Goal: Information Seeking & Learning: Learn about a topic

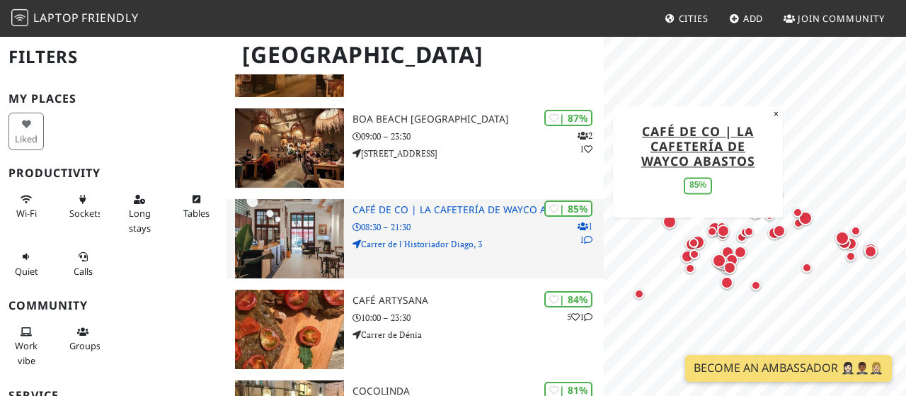
scroll to position [368, 0]
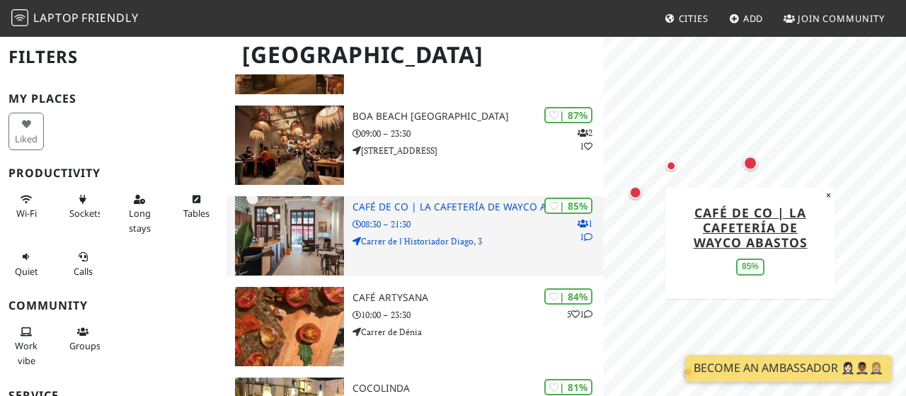
scroll to position [294, 0]
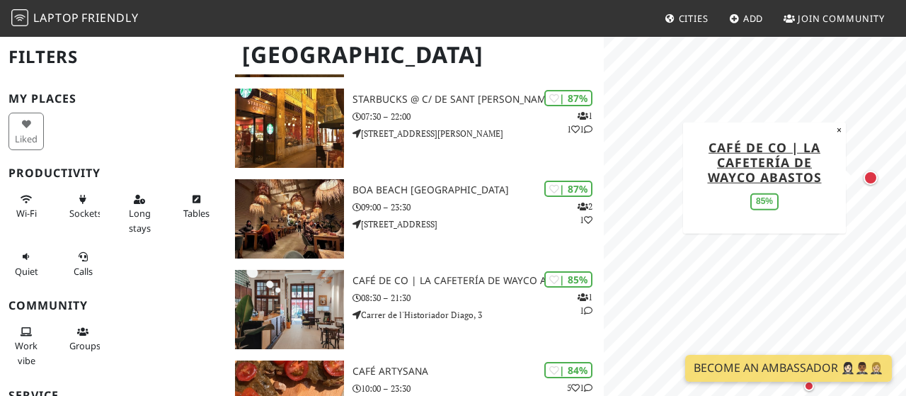
click at [873, 180] on div "Map marker" at bounding box center [870, 178] width 14 height 14
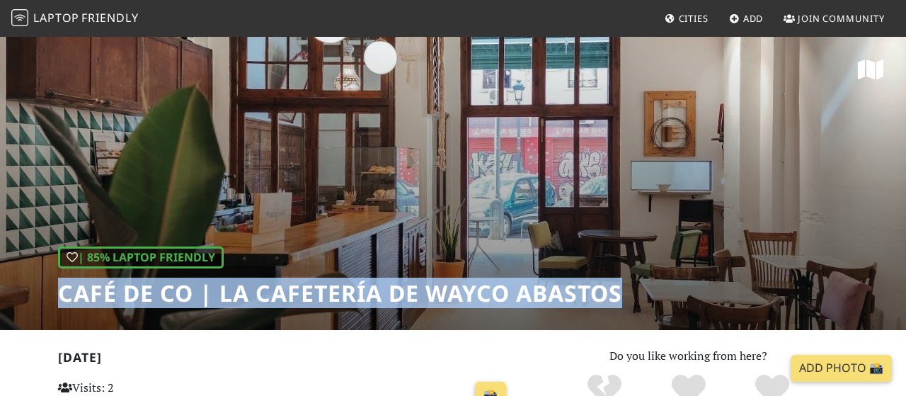
drag, startPoint x: 58, startPoint y: 295, endPoint x: 622, endPoint y: 295, distance: 563.9
click at [622, 295] on h1 "Café de CO | La cafetería de Wayco Abastos" at bounding box center [340, 292] width 564 height 27
copy h1 "Café de CO | La cafetería de Wayco Abastos"
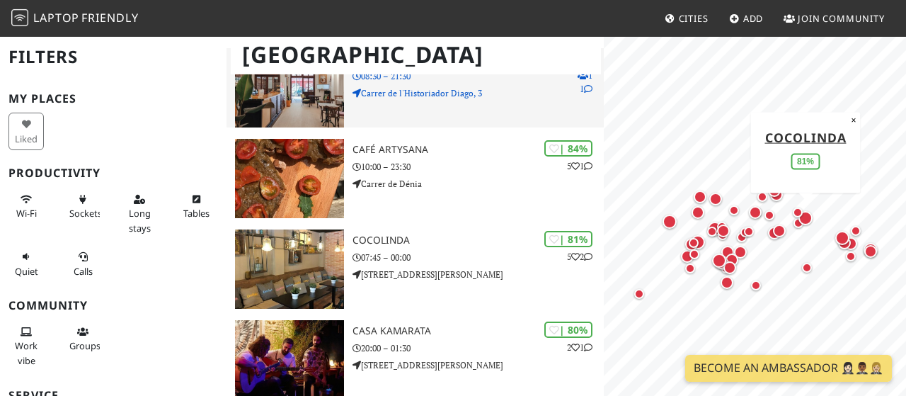
scroll to position [517, 0]
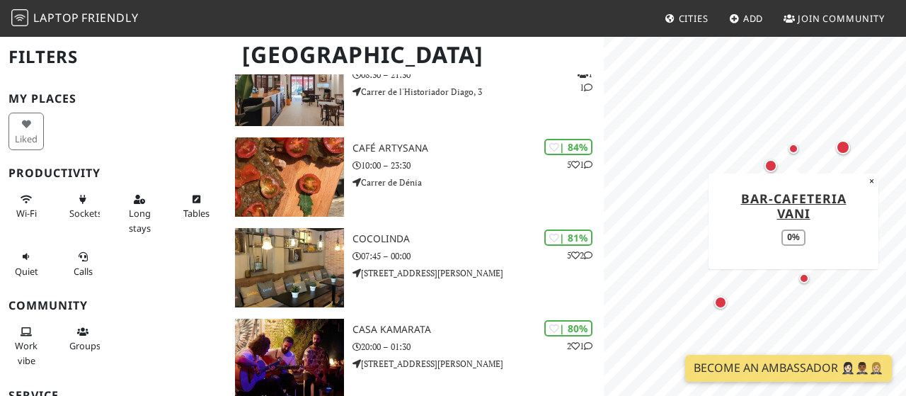
click at [796, 150] on div "Map marker" at bounding box center [793, 149] width 10 height 10
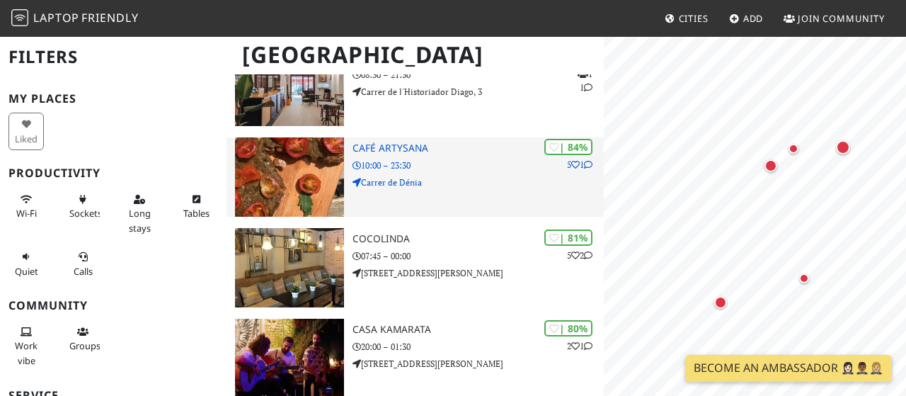
scroll to position [0, 0]
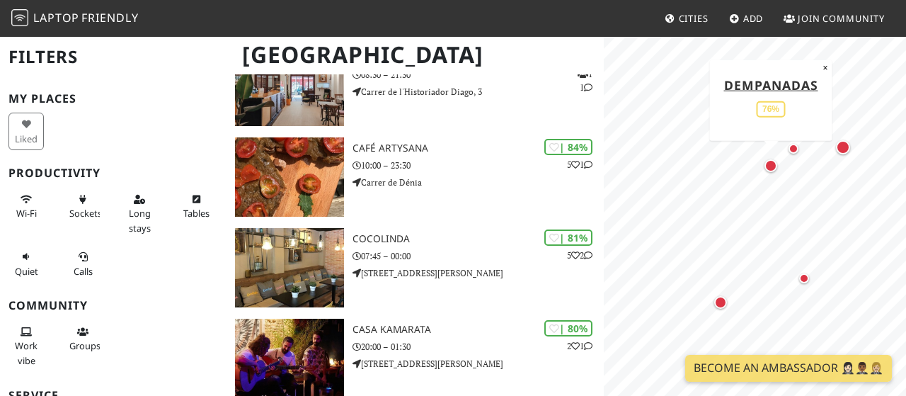
click at [773, 170] on div "Map marker" at bounding box center [770, 165] width 13 height 13
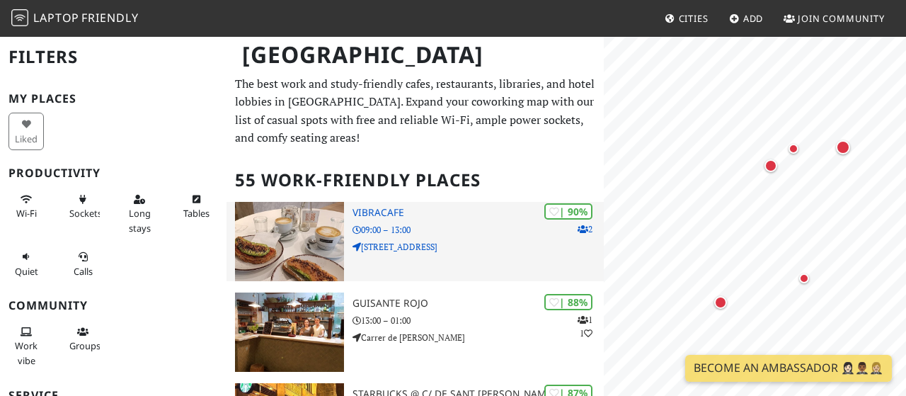
click at [284, 246] on img at bounding box center [289, 241] width 109 height 79
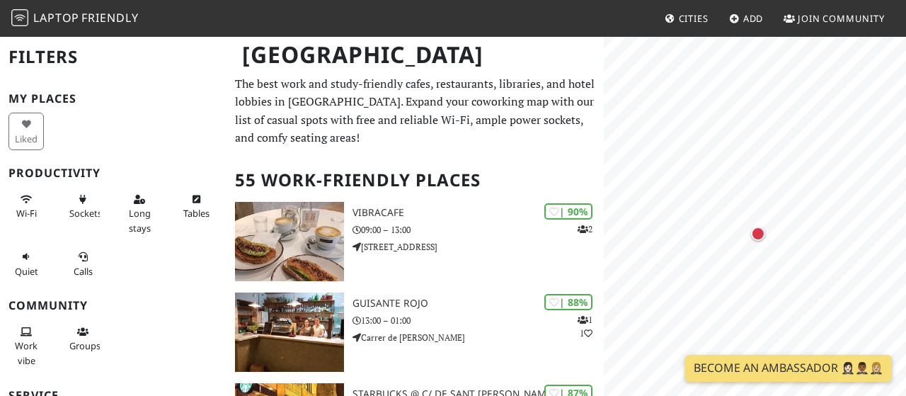
click at [828, 354] on body "Laptop Friendly Cities Add Join Community [GEOGRAPHIC_DATA] Filters My Places L…" at bounding box center [453, 198] width 906 height 396
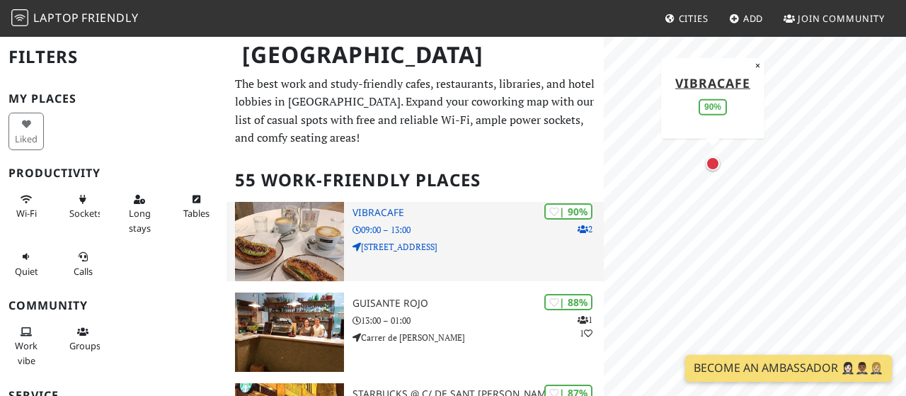
click at [367, 220] on div "| 90% 2 Vibracafe 09:00 – 13:00 [STREET_ADDRESS]" at bounding box center [478, 241] width 252 height 79
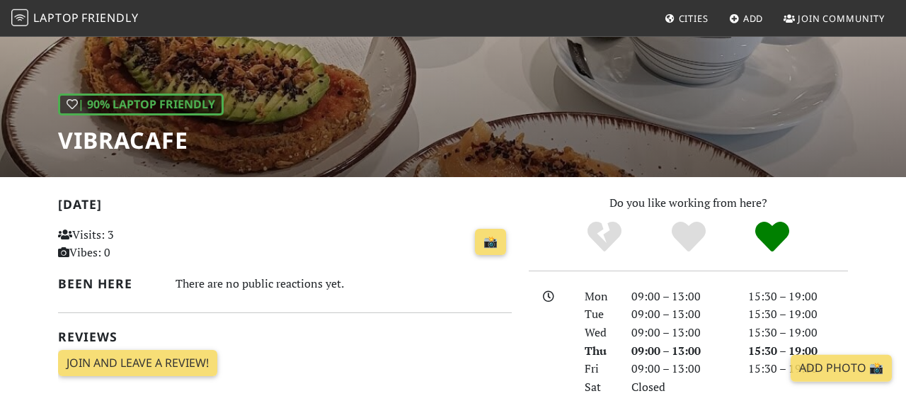
scroll to position [74, 0]
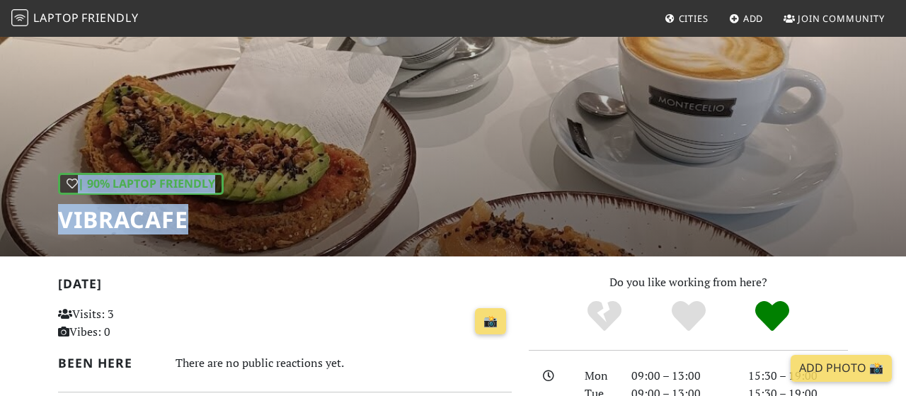
drag, startPoint x: 186, startPoint y: 222, endPoint x: 18, endPoint y: 226, distance: 168.4
click at [18, 226] on div "| 90% Laptop Friendly Vibracafe" at bounding box center [453, 109] width 906 height 294
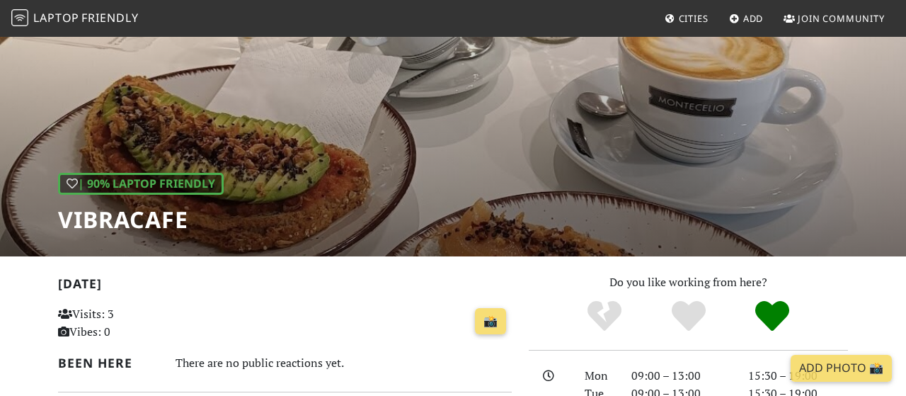
click at [47, 217] on div "| 90% Laptop Friendly Vibracafe" at bounding box center [453, 109] width 906 height 294
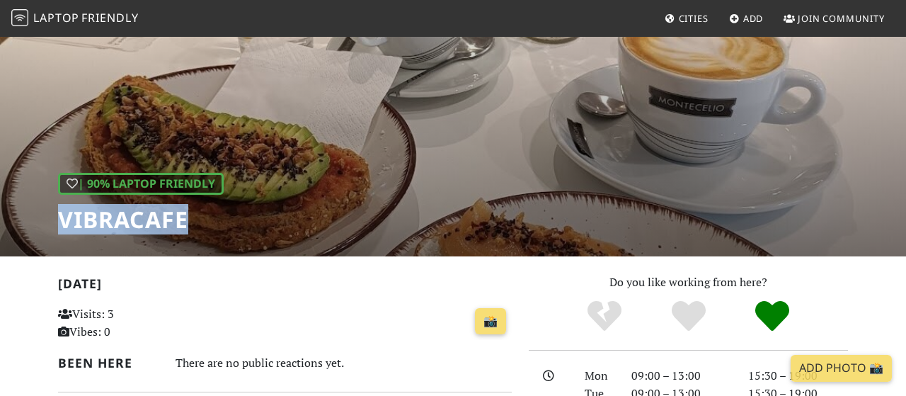
drag, startPoint x: 59, startPoint y: 220, endPoint x: 191, endPoint y: 219, distance: 132.3
click at [191, 219] on h1 "Vibracafe" at bounding box center [141, 219] width 166 height 27
copy h1 "Vibracafe"
